Goal: Task Accomplishment & Management: Use online tool/utility

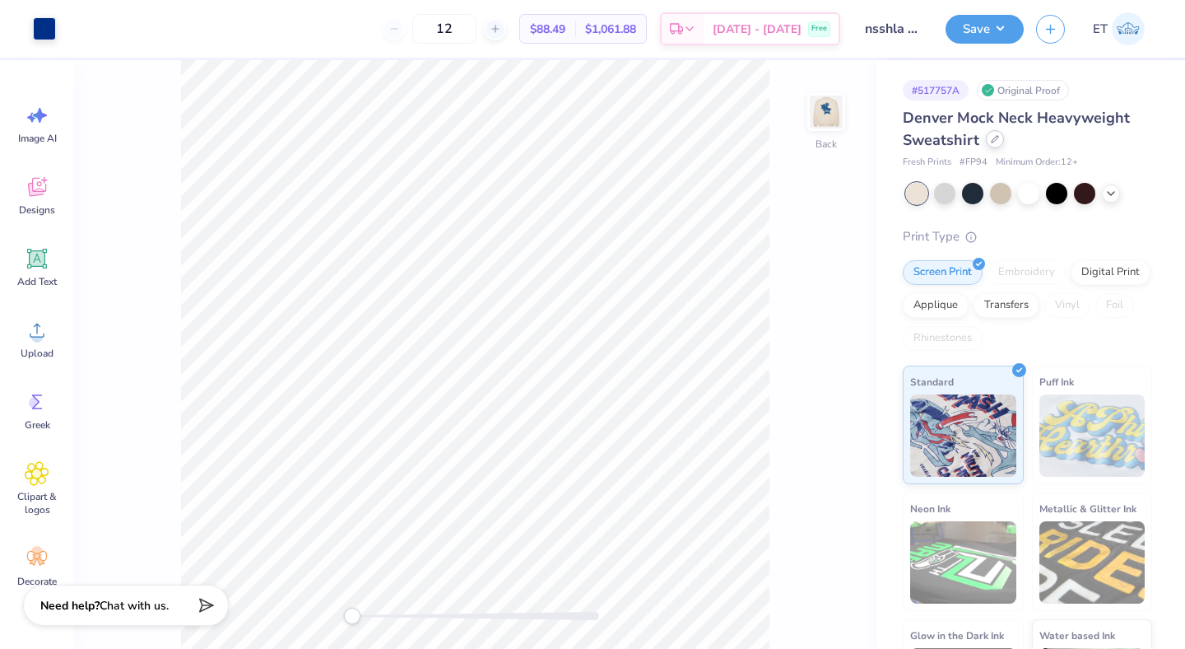
click at [994, 137] on icon at bounding box center [995, 139] width 8 height 8
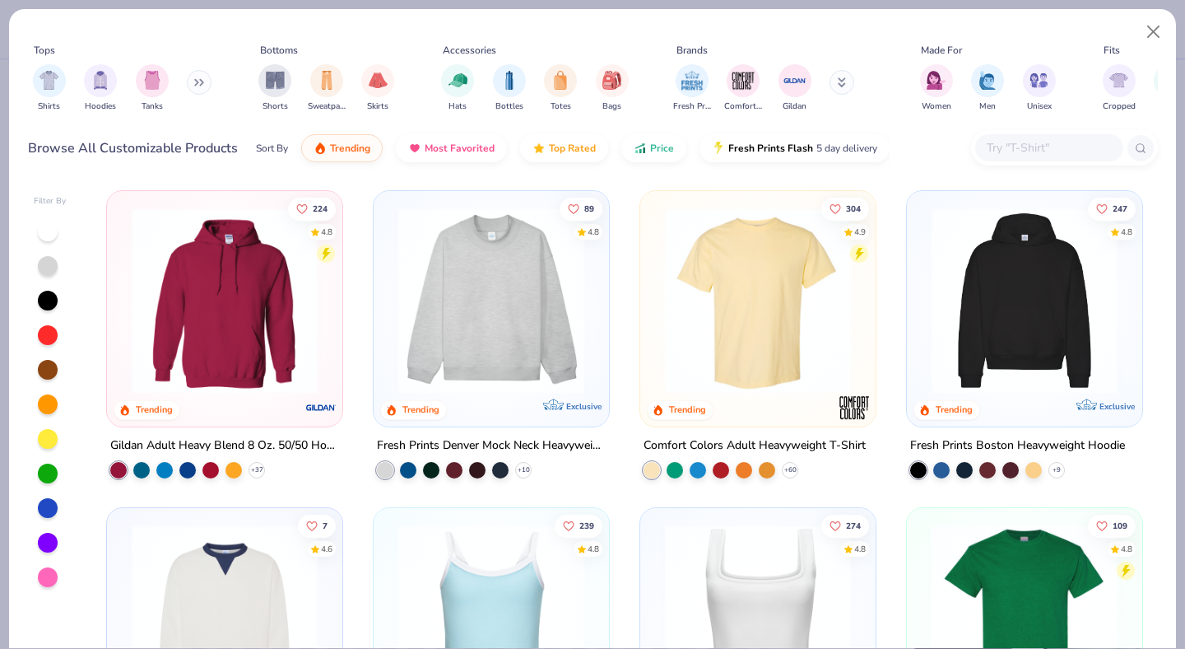
click at [1013, 142] on input "text" at bounding box center [1048, 147] width 127 height 19
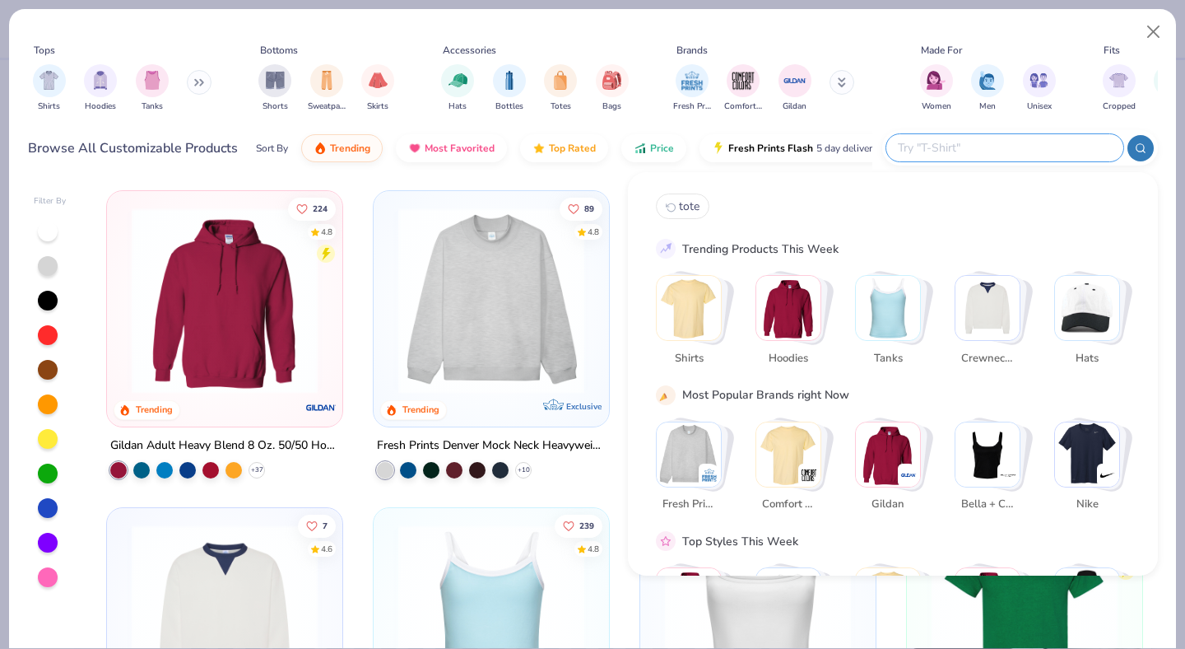
paste input "SS3000"
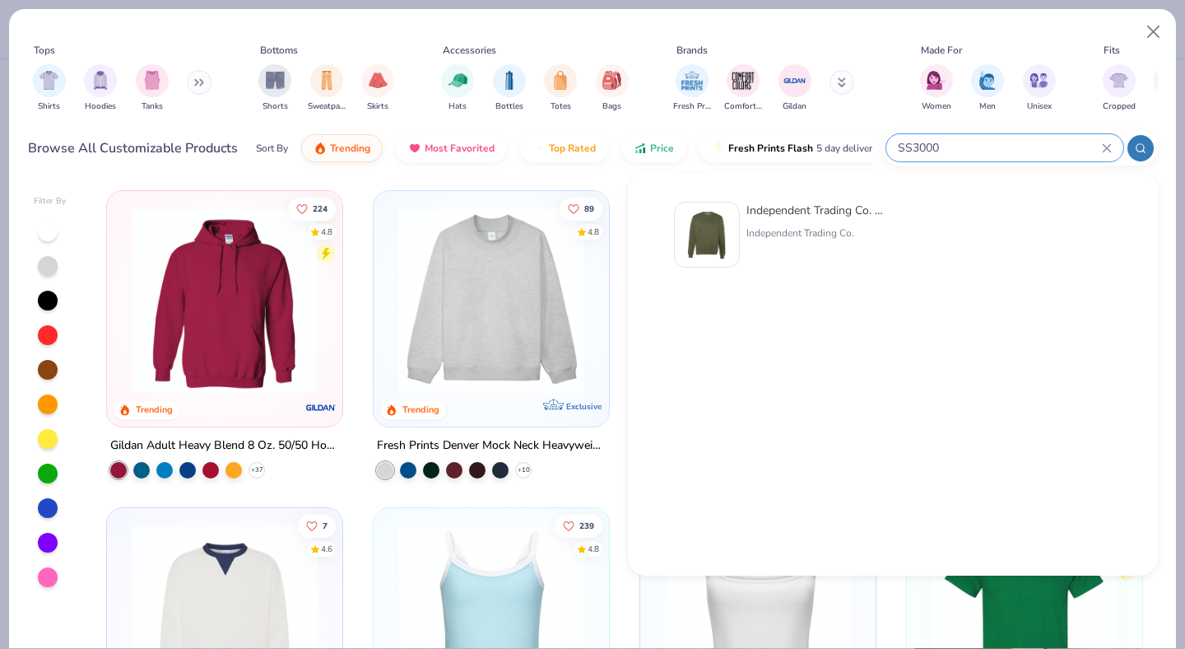
type input "SS3000"
click at [782, 212] on div "Independent Trading Co. Midweight Sweatshirt" at bounding box center [816, 210] width 138 height 17
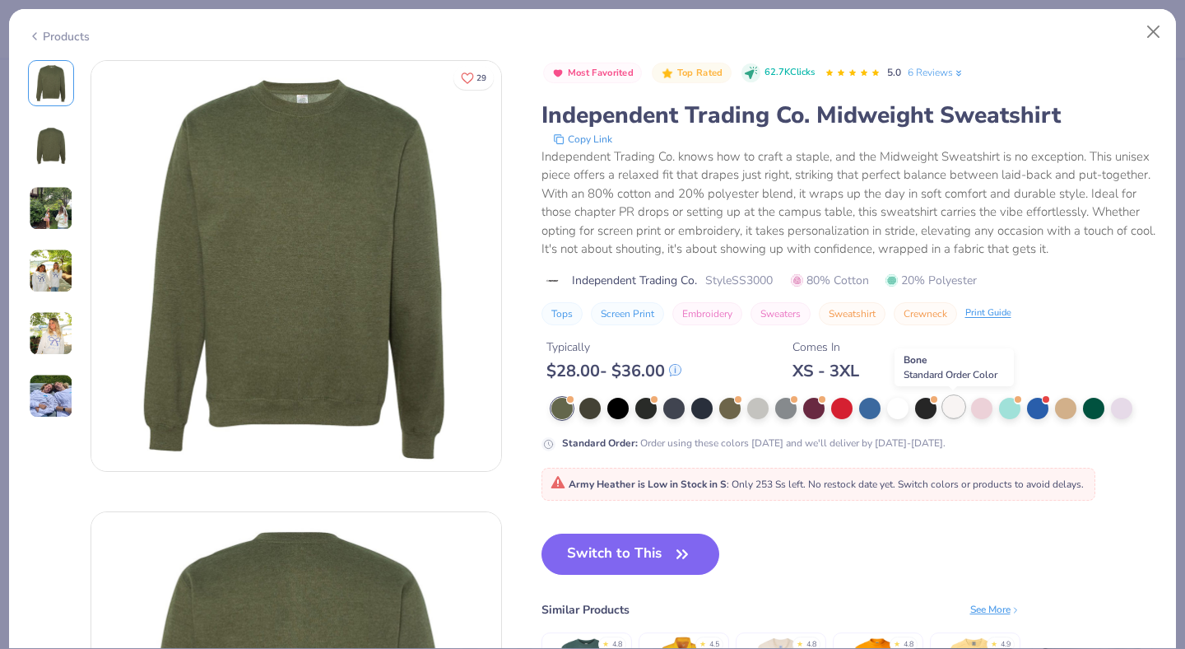
click at [953, 407] on div at bounding box center [953, 406] width 21 height 21
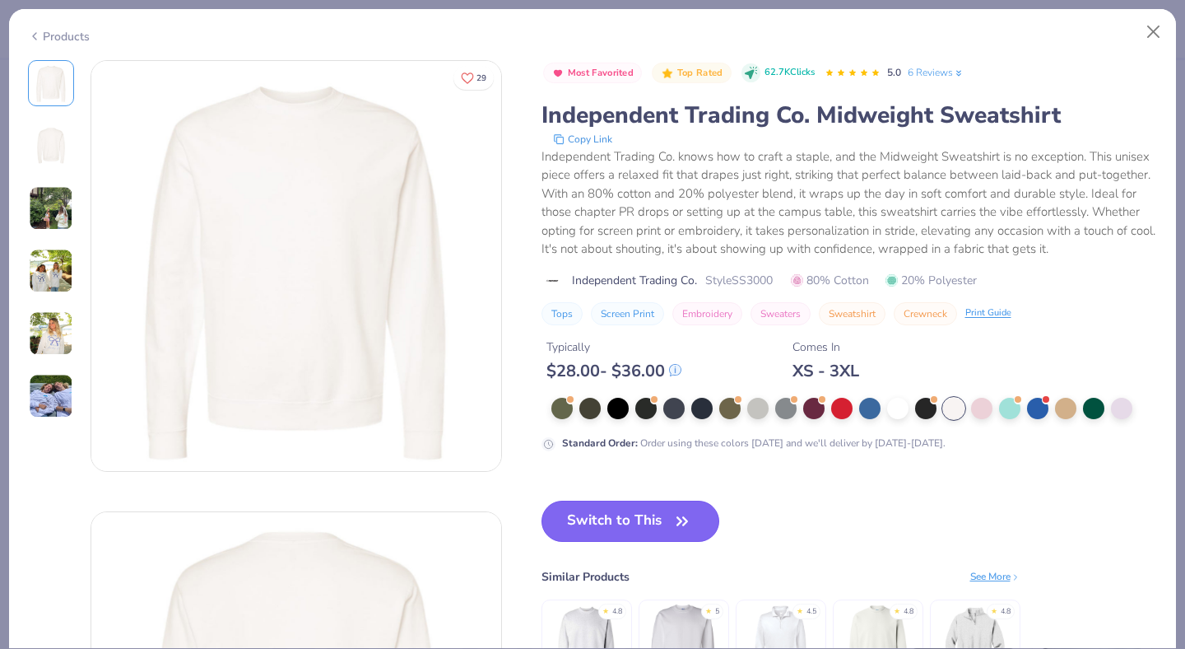
click at [641, 514] on button "Switch to This" at bounding box center [631, 520] width 179 height 41
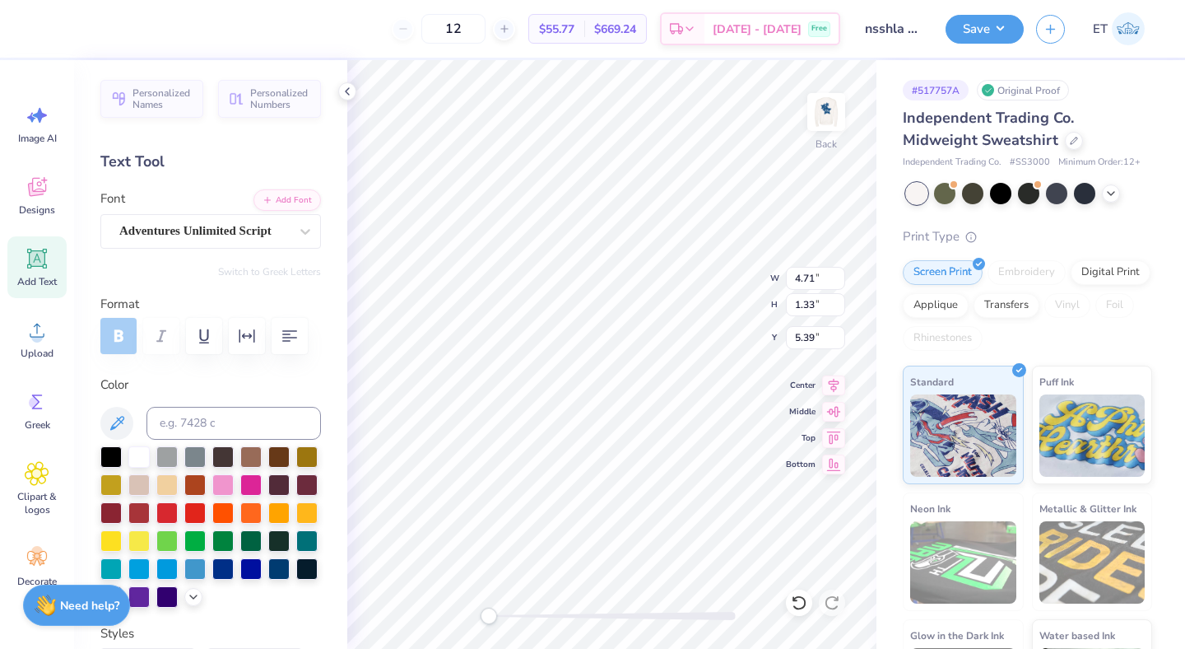
type input "3.70"
type input "1.04"
type input "5.67"
click at [831, 117] on img at bounding box center [827, 112] width 66 height 66
type input "3.43"
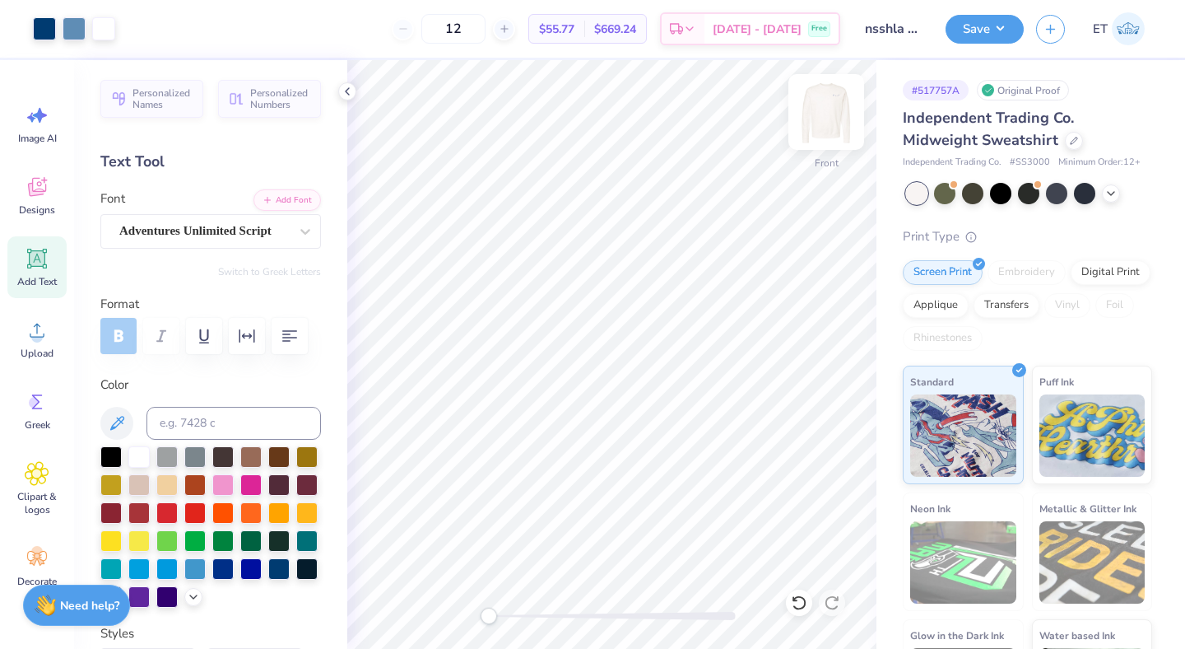
click at [839, 115] on img at bounding box center [827, 112] width 66 height 66
click at [839, 115] on img at bounding box center [826, 111] width 33 height 33
type textarea "nsslha"
type input "10.12"
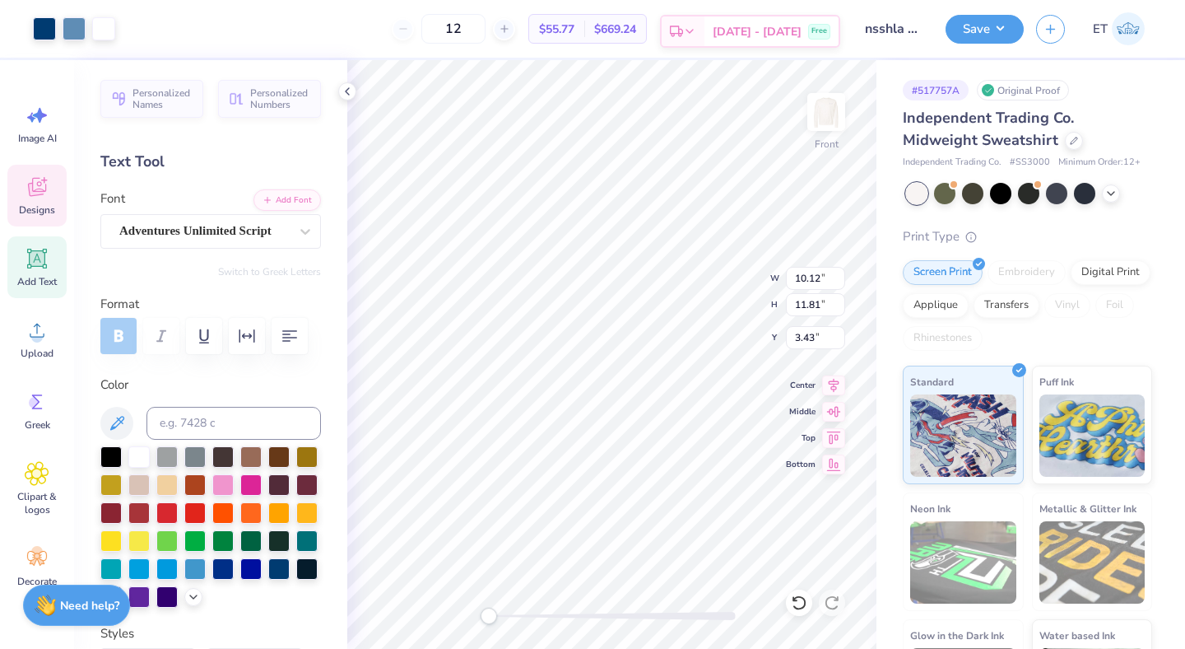
type input "11.81"
type input "3.43"
click at [139, 454] on div at bounding box center [138, 454] width 21 height 21
click at [821, 112] on img at bounding box center [827, 112] width 66 height 66
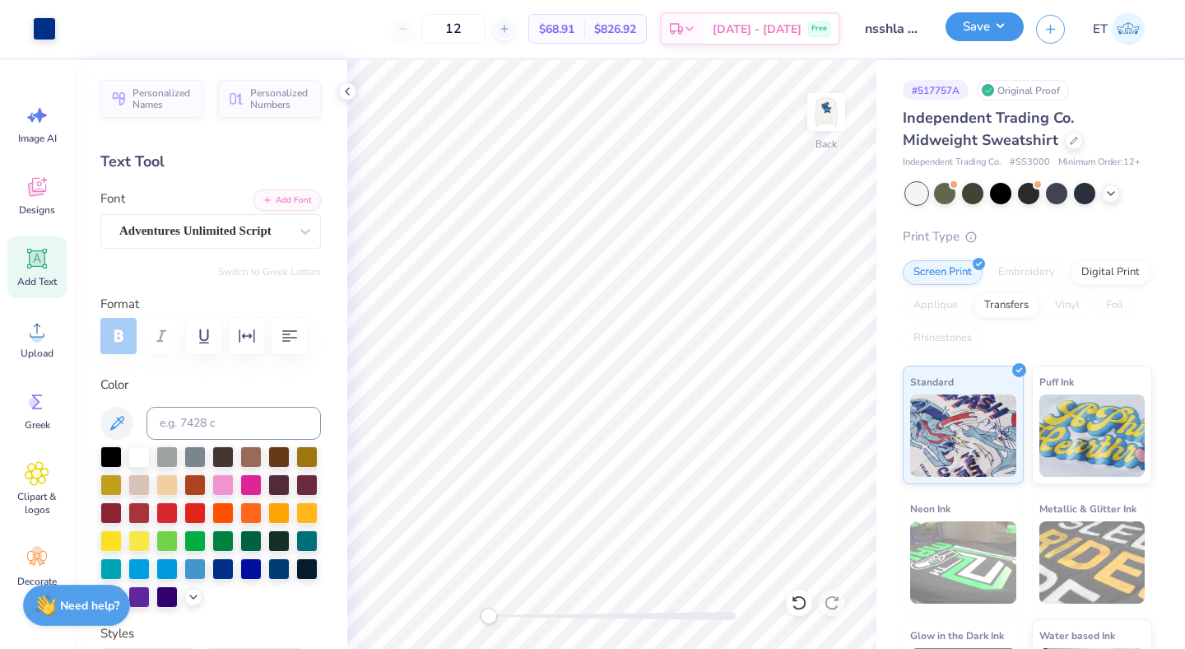
click at [1004, 27] on button "Save" at bounding box center [985, 26] width 78 height 29
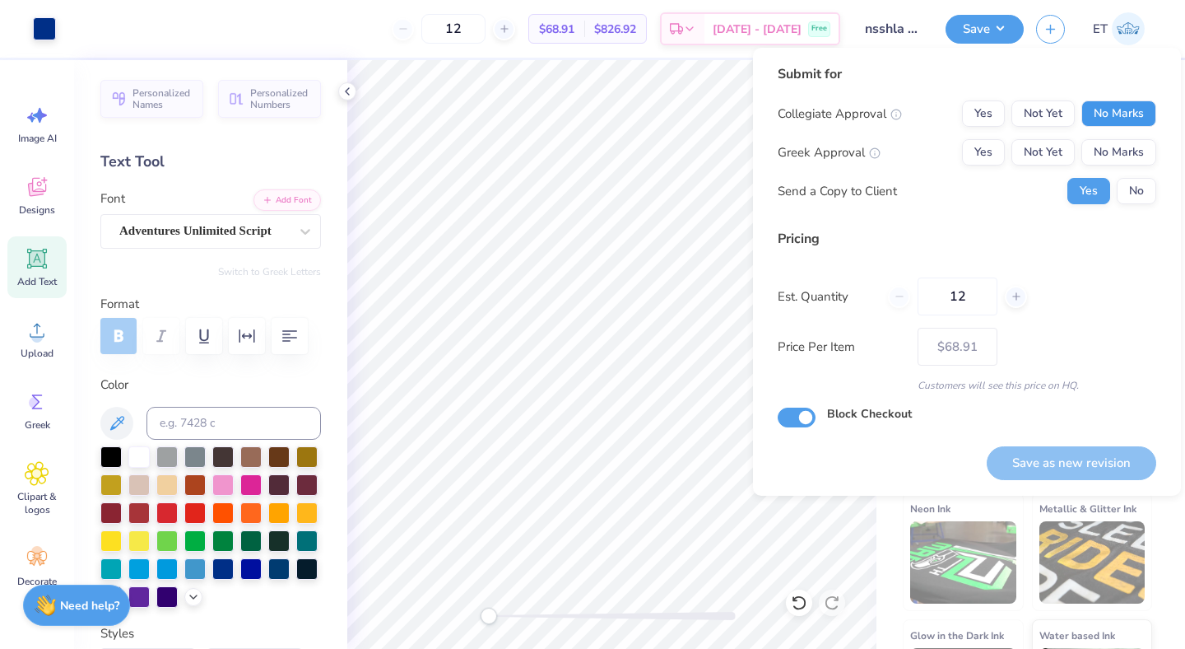
click at [1102, 105] on button "No Marks" at bounding box center [1119, 113] width 75 height 26
click at [1103, 142] on button "No Marks" at bounding box center [1119, 152] width 75 height 26
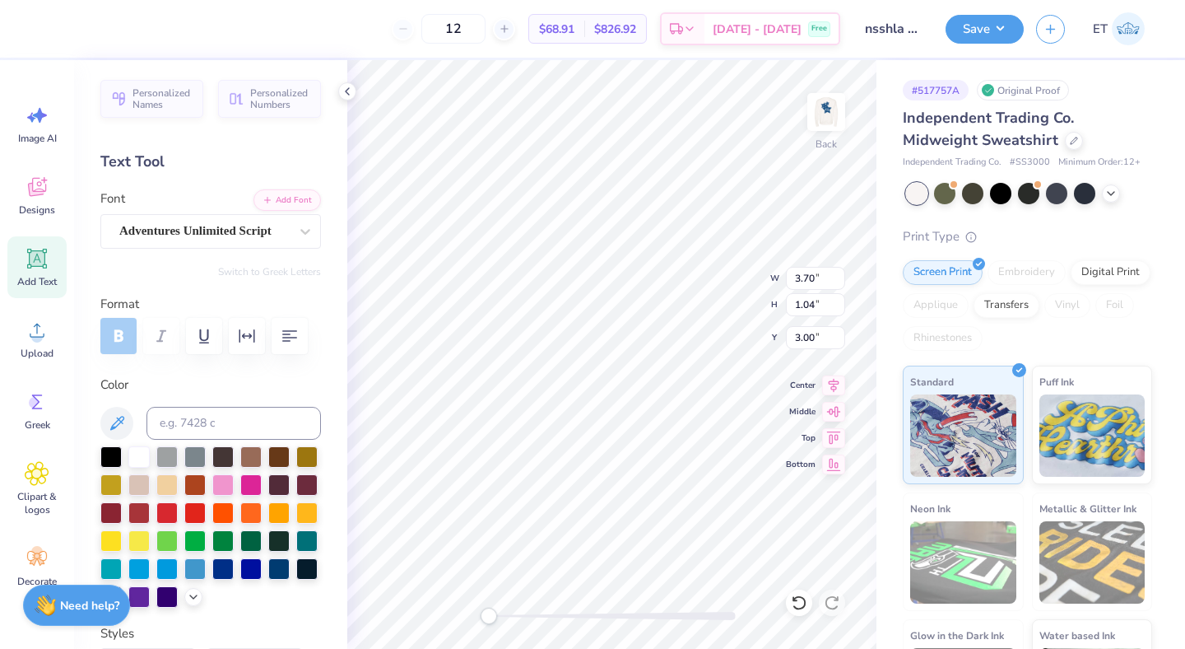
type textarea "nsslha"
click at [698, 278] on div "Back W 3.70 3.70 " H 1.04 1.04 " Y 3.00 3.00 " Center Middle Top Bottom" at bounding box center [611, 354] width 529 height 589
click at [984, 24] on button "Save" at bounding box center [985, 26] width 78 height 29
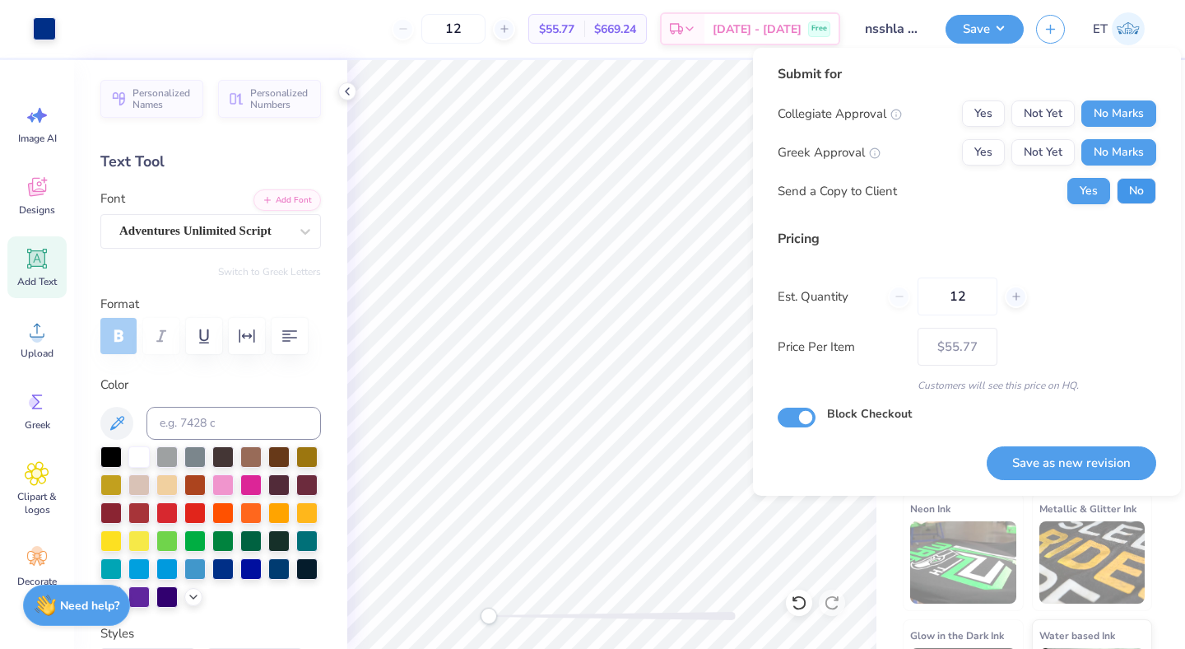
click at [1136, 189] on button "No" at bounding box center [1137, 191] width 40 height 26
click at [1068, 456] on button "Save as new revision" at bounding box center [1072, 463] width 170 height 34
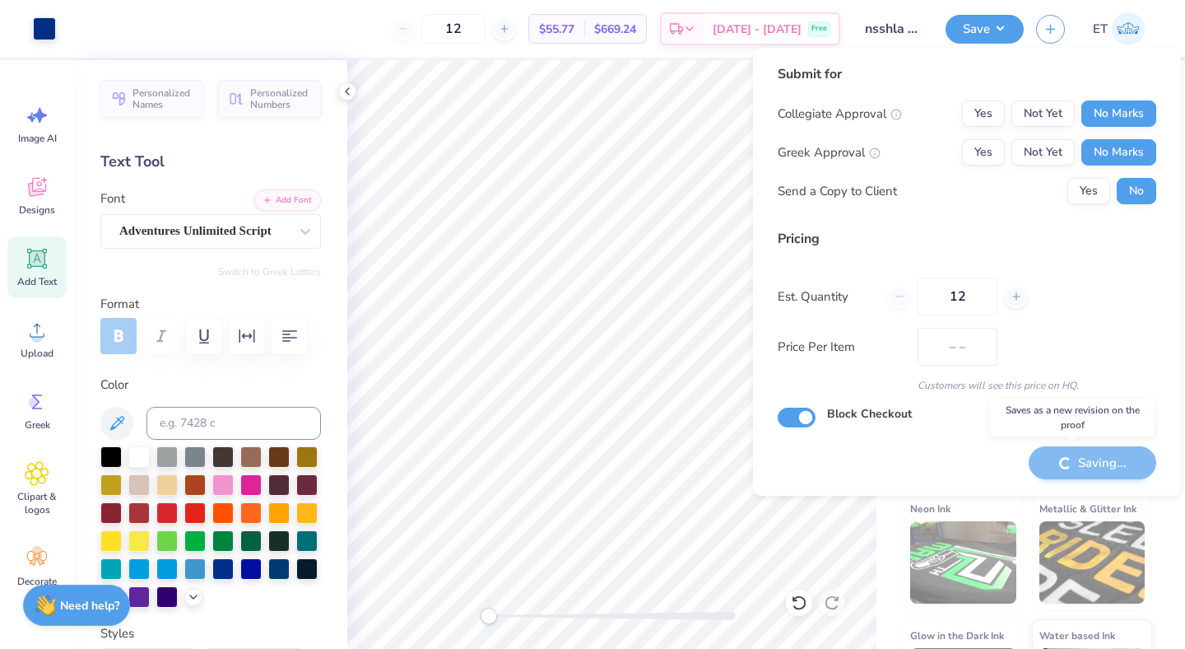
type input "$55.77"
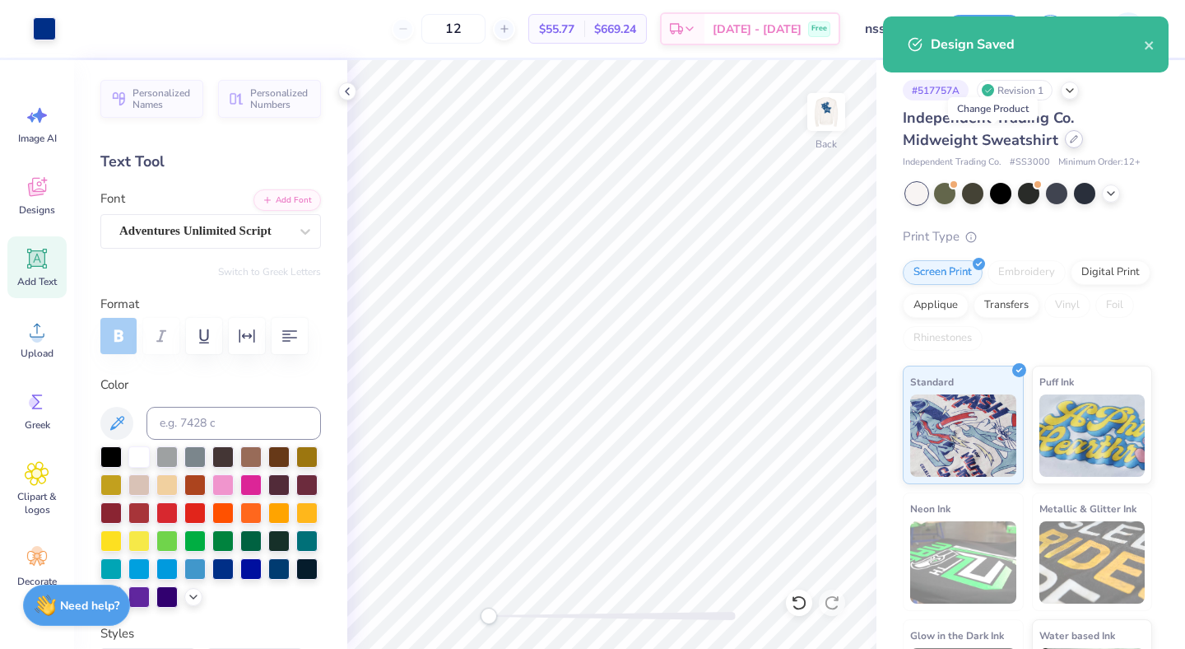
click at [1070, 135] on icon at bounding box center [1074, 139] width 8 height 8
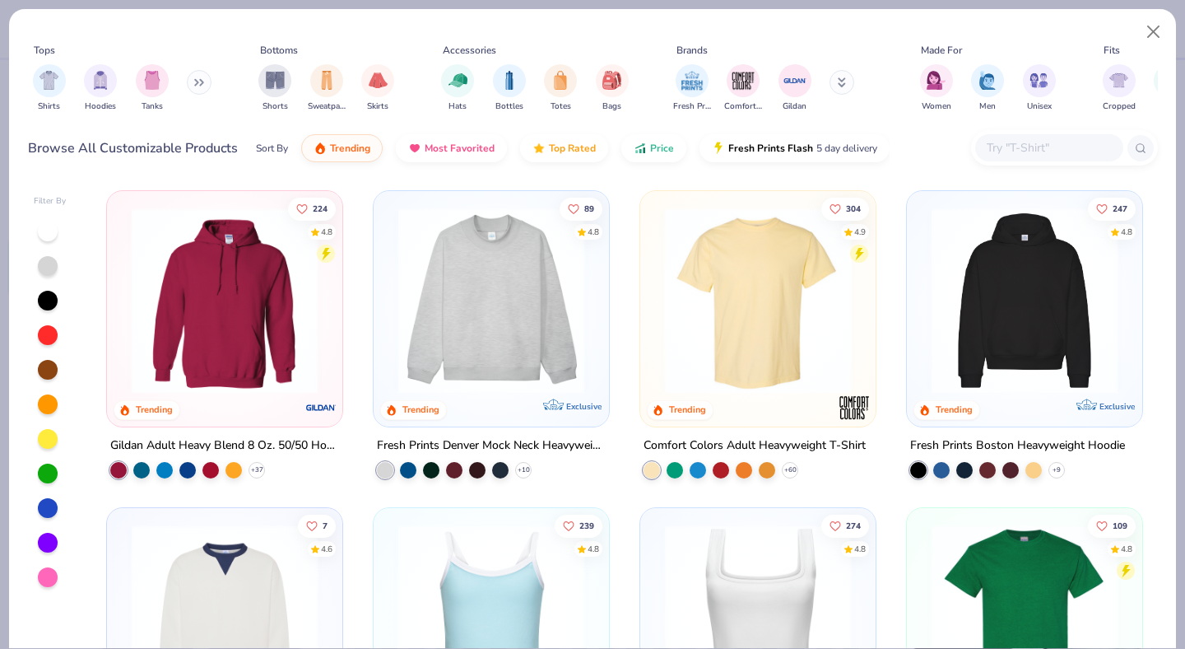
click at [482, 312] on img at bounding box center [491, 300] width 202 height 186
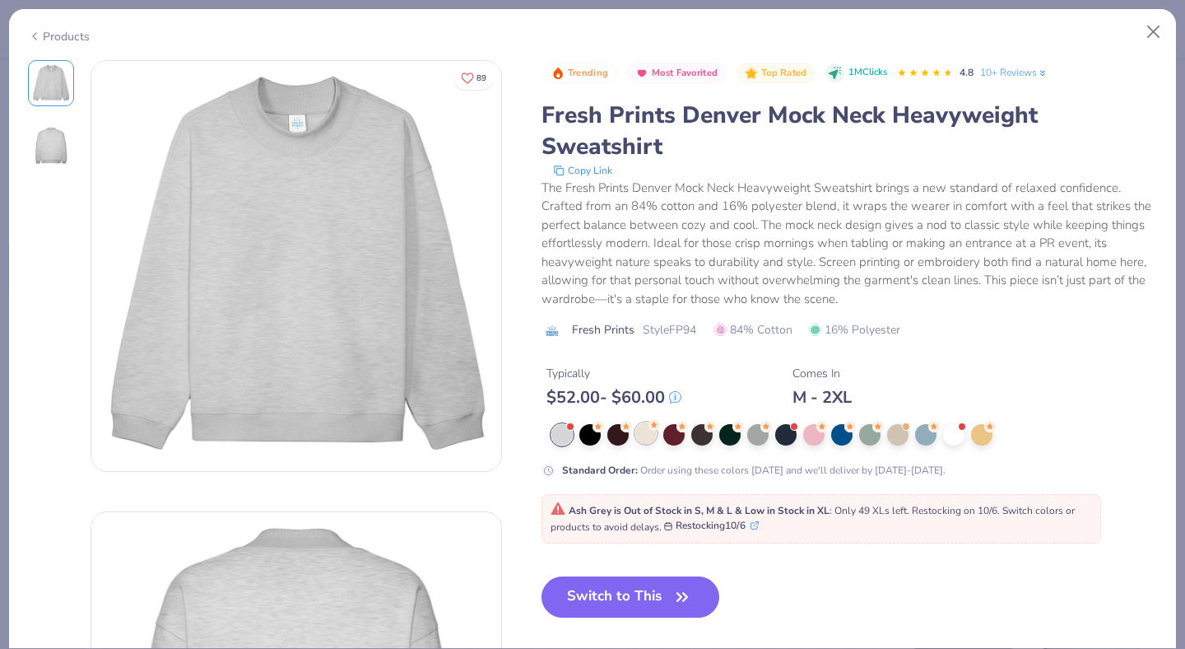
click at [645, 435] on div at bounding box center [645, 432] width 21 height 21
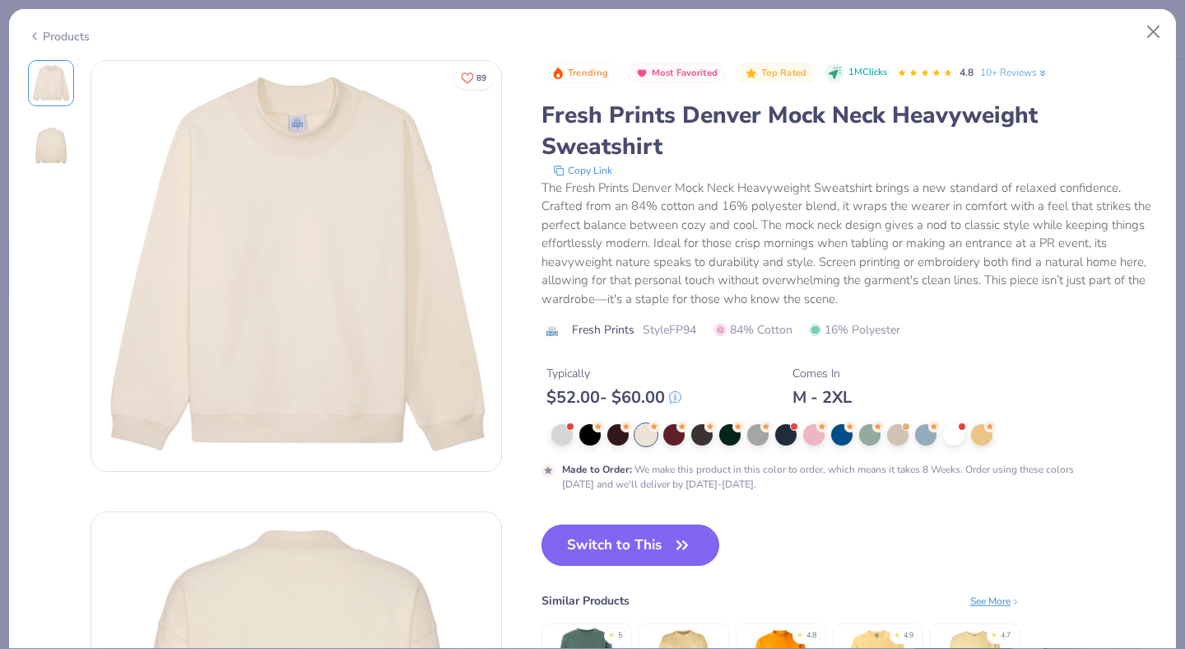
click at [676, 539] on icon "button" at bounding box center [682, 544] width 23 height 23
type input "50"
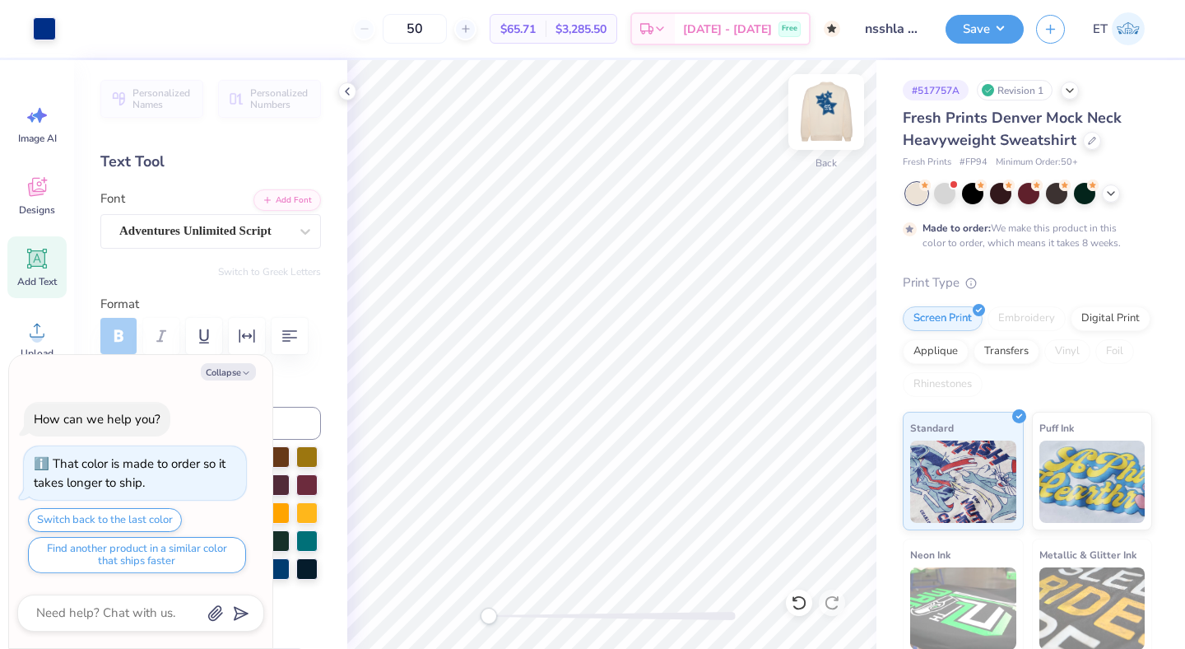
click at [834, 114] on img at bounding box center [827, 112] width 66 height 66
click at [986, 27] on button "Save" at bounding box center [985, 26] width 78 height 29
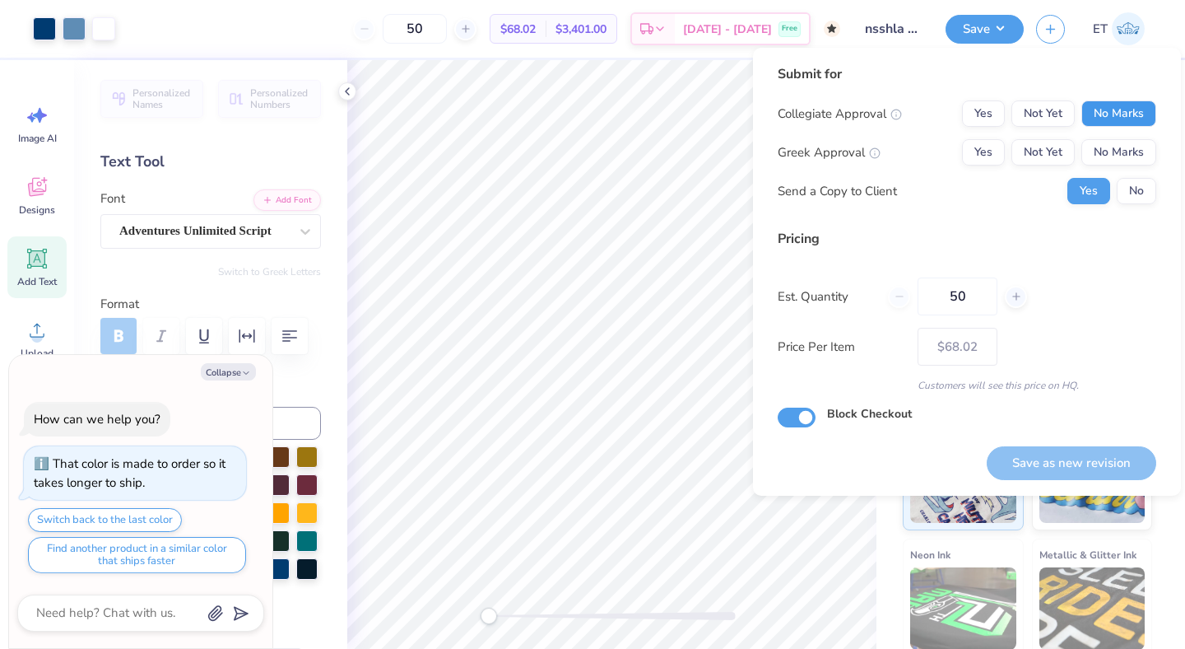
click at [1113, 104] on button "No Marks" at bounding box center [1119, 113] width 75 height 26
click at [1123, 155] on button "No Marks" at bounding box center [1119, 152] width 75 height 26
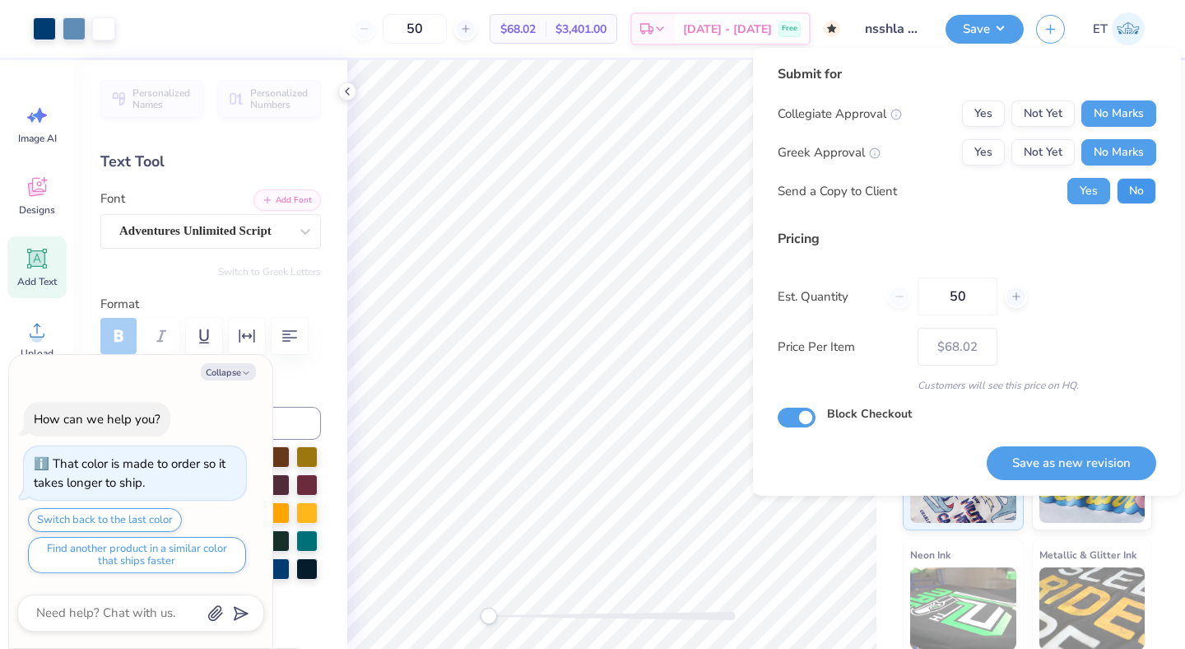
click at [1135, 189] on button "No" at bounding box center [1137, 191] width 40 height 26
click at [1080, 446] on button "Save as new revision" at bounding box center [1072, 463] width 170 height 34
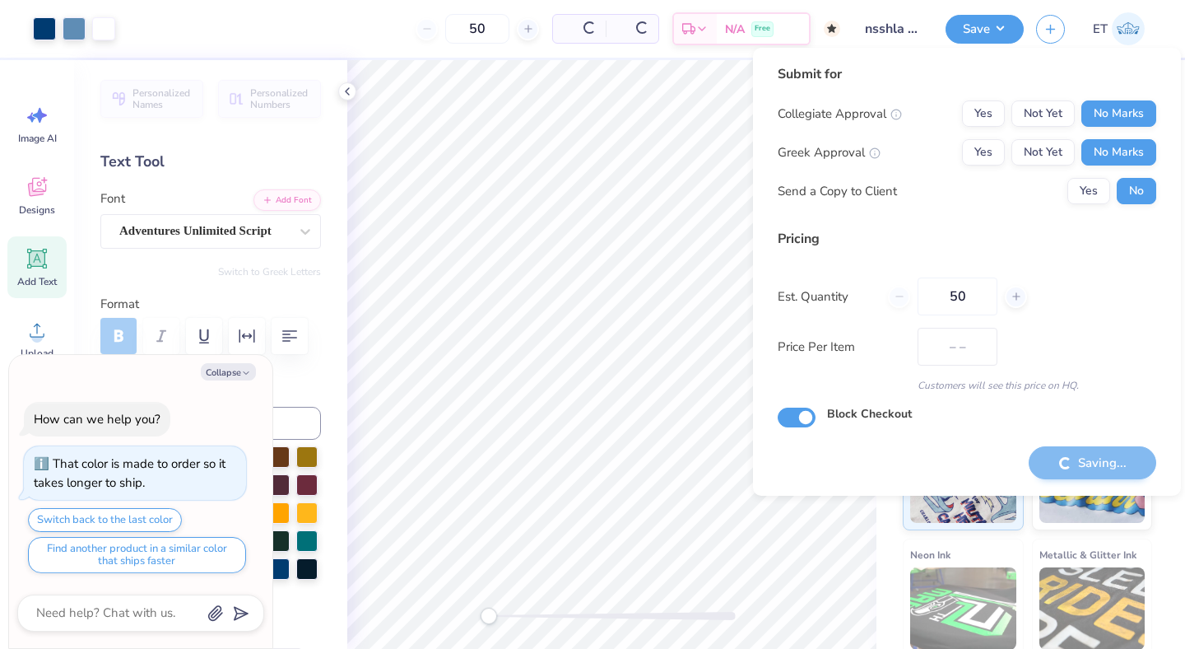
type textarea "x"
type input "– –"
type textarea "x"
type input "$68.02"
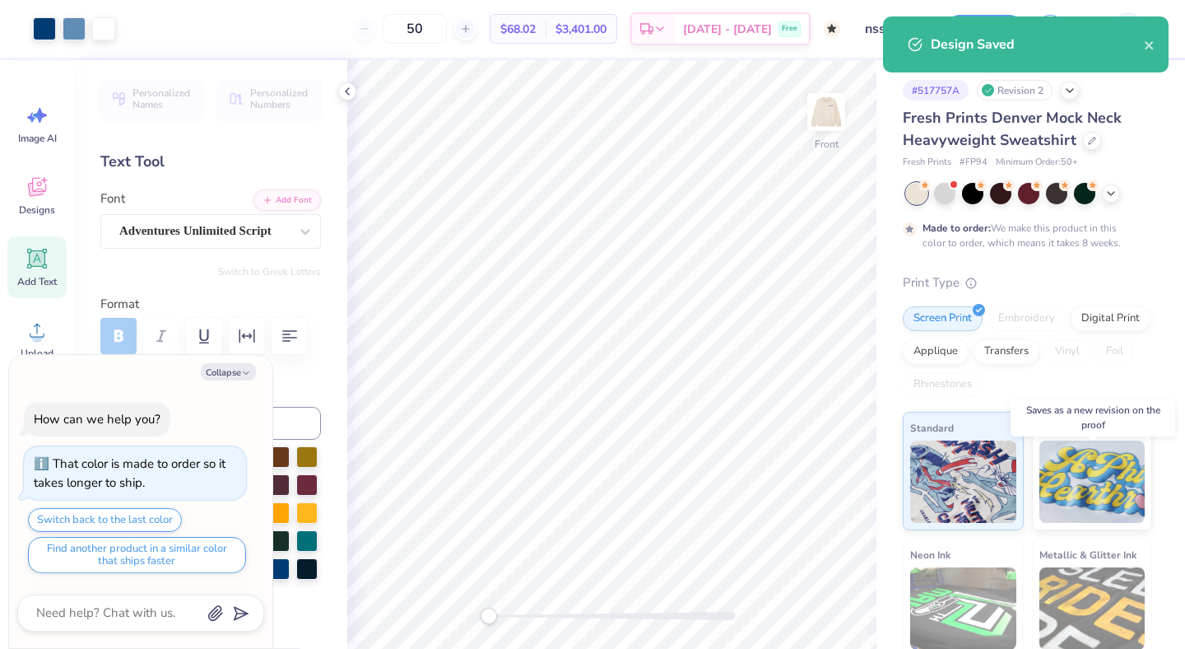
type textarea "x"
